Goal: Book appointment/travel/reservation

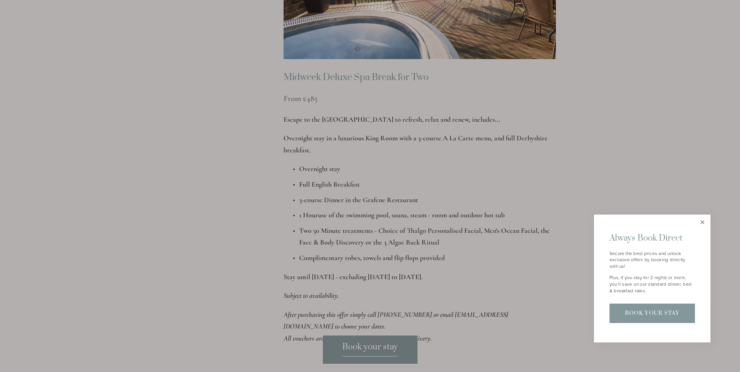
scroll to position [972, 0]
click at [644, 309] on link "Book Your Stay" at bounding box center [653, 313] width 86 height 19
click at [657, 308] on link "Book Your Stay" at bounding box center [653, 313] width 86 height 19
